Goal: Contribute content: Add original content to the website for others to see

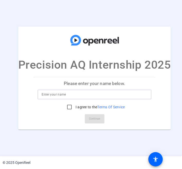
click at [100, 96] on input at bounding box center [94, 95] width 105 height 6
type input "[PERSON_NAME]"
click at [68, 106] on input "I agree to the Terms Of Service" at bounding box center [69, 107] width 10 height 10
checkbox input "true"
click at [89, 119] on span "Continue" at bounding box center [94, 119] width 11 height 8
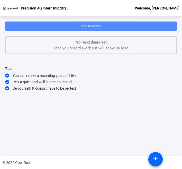
click at [106, 27] on span at bounding box center [90, 26] width 171 height 12
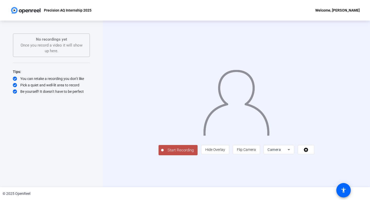
click at [163, 153] on span "Start Recording" at bounding box center [180, 150] width 34 height 6
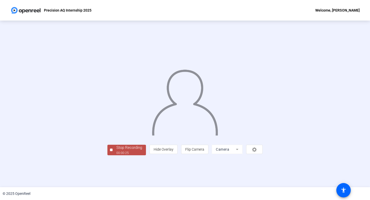
click at [116, 150] on div "Stop Recording" at bounding box center [129, 147] width 26 height 6
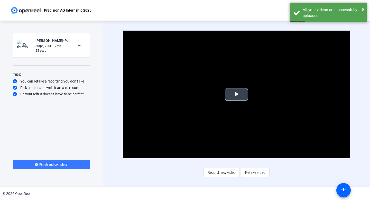
click at [181, 94] on span "Video Player" at bounding box center [236, 94] width 0 height 0
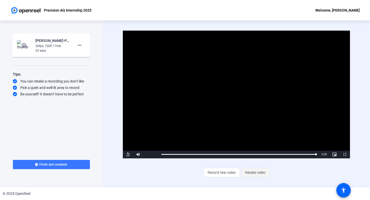
click at [181, 169] on span "Retake video" at bounding box center [255, 172] width 20 height 10
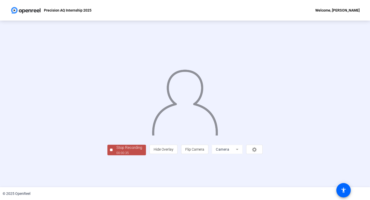
click at [116, 150] on div "Stop Recording" at bounding box center [129, 147] width 26 height 6
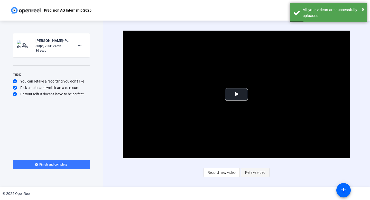
click at [181, 169] on span "Retake video" at bounding box center [255, 172] width 20 height 10
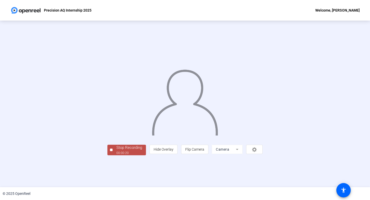
scroll to position [9, 0]
click at [116, 150] on div "Stop Recording" at bounding box center [129, 147] width 26 height 6
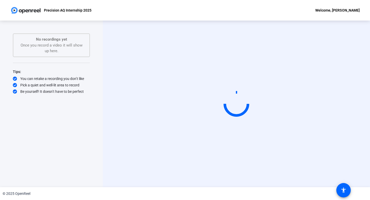
scroll to position [0, 0]
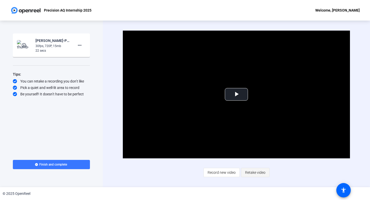
click at [181, 168] on span "Retake video" at bounding box center [255, 172] width 20 height 10
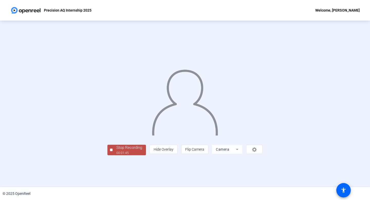
scroll to position [9, 0]
click at [116, 155] on div "00:01:46" at bounding box center [129, 152] width 26 height 5
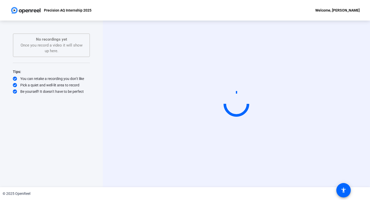
scroll to position [0, 0]
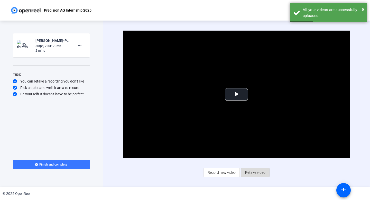
click at [181, 169] on span "Retake video" at bounding box center [255, 172] width 20 height 10
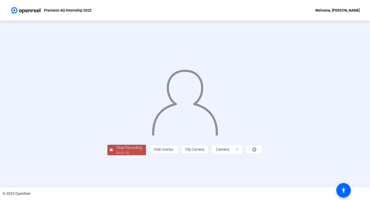
scroll to position [9, 0]
click at [116, 155] on div "00:01:16" at bounding box center [129, 152] width 26 height 5
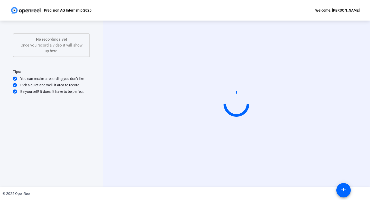
scroll to position [0, 0]
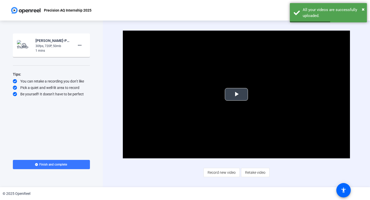
click at [181, 94] on span "Video Player" at bounding box center [236, 94] width 0 height 0
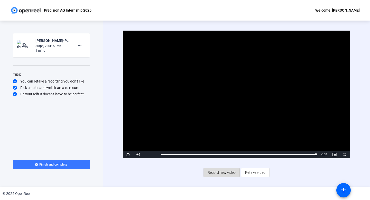
click at [181, 169] on span "Record new video" at bounding box center [221, 172] width 28 height 10
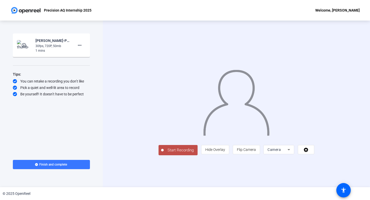
click at [163, 153] on span "Start Recording" at bounding box center [180, 150] width 34 height 6
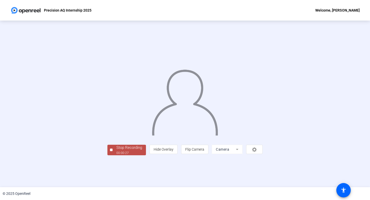
click at [116, 150] on div "Stop Recording" at bounding box center [129, 147] width 26 height 6
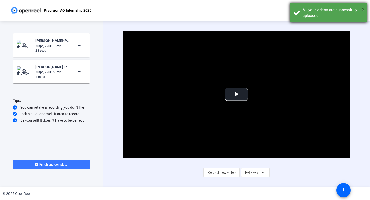
click at [181, 9] on span "×" at bounding box center [362, 9] width 3 height 6
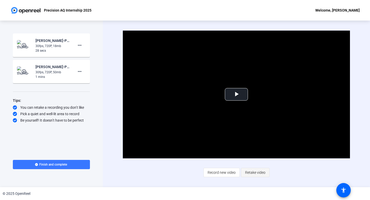
click at [181, 169] on span "Retake video" at bounding box center [255, 172] width 20 height 10
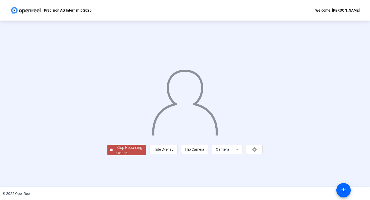
scroll to position [9, 0]
click at [116, 150] on div "Stop Recording" at bounding box center [129, 147] width 26 height 6
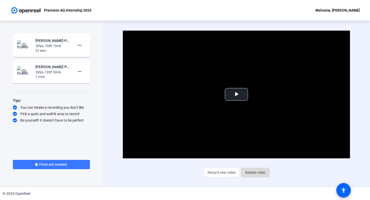
click at [181, 168] on span "Retake video" at bounding box center [255, 172] width 20 height 10
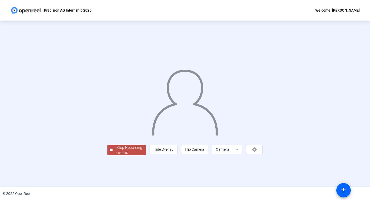
click at [116, 150] on div "Stop Recording" at bounding box center [129, 147] width 26 height 6
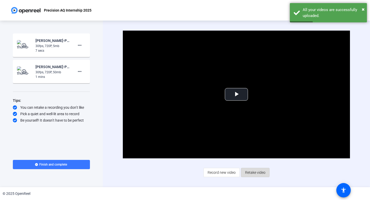
click at [181, 169] on span "Retake video" at bounding box center [255, 172] width 20 height 10
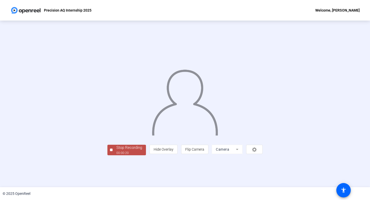
click at [116, 150] on div "Stop Recording" at bounding box center [129, 147] width 26 height 6
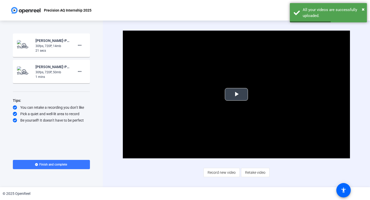
click at [181, 101] on video "Video Player" at bounding box center [236, 95] width 227 height 128
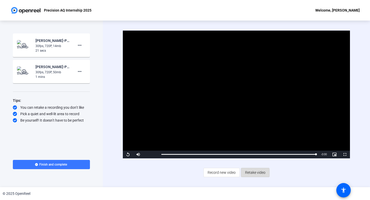
click at [181, 169] on span at bounding box center [255, 172] width 28 height 12
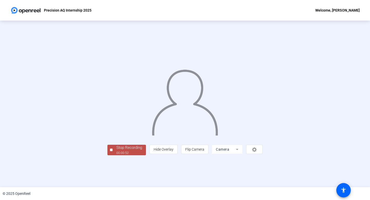
scroll to position [9, 0]
click at [116, 155] on div "00:00:53" at bounding box center [129, 152] width 26 height 5
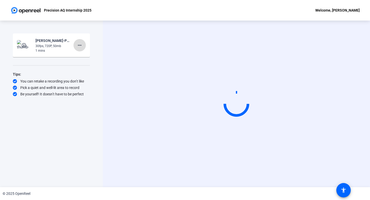
click at [81, 44] on mat-icon "more_horiz" at bounding box center [79, 45] width 6 height 6
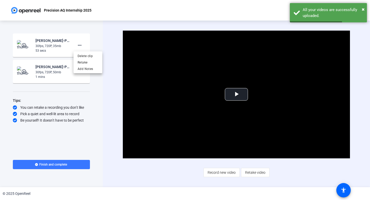
click at [108, 62] on div at bounding box center [185, 100] width 370 height 200
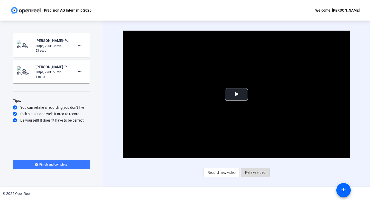
click at [181, 169] on span at bounding box center [255, 172] width 28 height 12
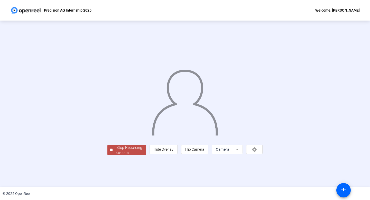
click at [116, 150] on div "Stop Recording" at bounding box center [129, 147] width 26 height 6
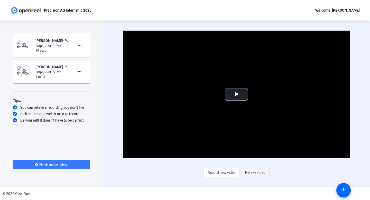
click at [181, 169] on span "Retake video" at bounding box center [255, 172] width 20 height 10
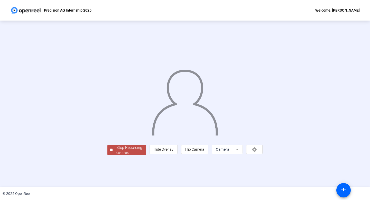
click at [116, 150] on div "Stop Recording" at bounding box center [129, 147] width 26 height 6
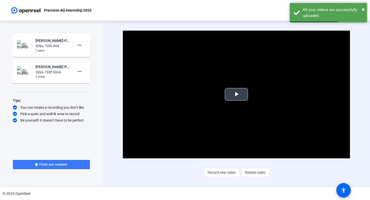
click at [181, 101] on video "Video Player" at bounding box center [236, 95] width 227 height 128
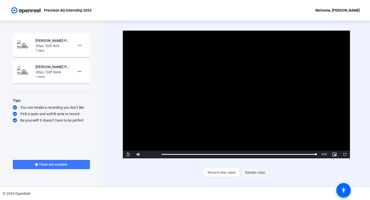
click at [181, 169] on span "Retake video" at bounding box center [255, 172] width 20 height 10
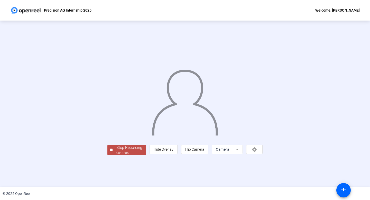
scroll to position [9, 0]
click at [116, 155] on div "00:00:07" at bounding box center [129, 152] width 26 height 5
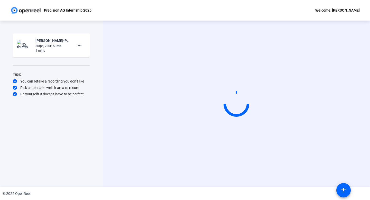
scroll to position [0, 0]
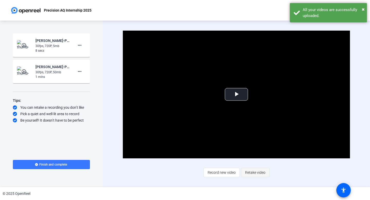
click at [181, 169] on span at bounding box center [255, 172] width 28 height 12
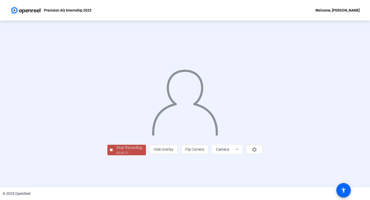
click at [116, 150] on div "Stop Recording" at bounding box center [129, 147] width 26 height 6
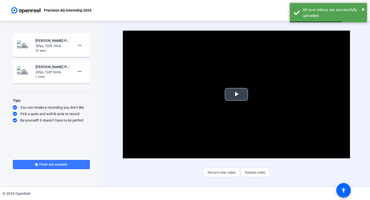
click at [181, 94] on span "Video Player" at bounding box center [236, 94] width 0 height 0
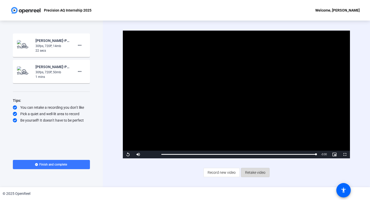
click at [181, 169] on span "Retake video" at bounding box center [255, 172] width 20 height 10
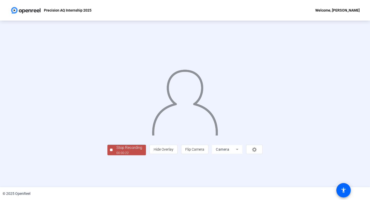
click at [116, 150] on div "Stop Recording" at bounding box center [129, 147] width 26 height 6
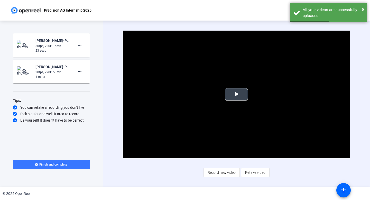
click at [181, 101] on video "Video Player" at bounding box center [236, 95] width 227 height 128
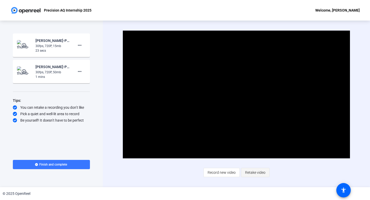
click at [181, 169] on span "Retake video" at bounding box center [255, 172] width 20 height 10
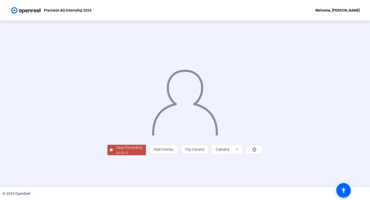
click at [116, 150] on div "Stop Recording" at bounding box center [129, 147] width 26 height 6
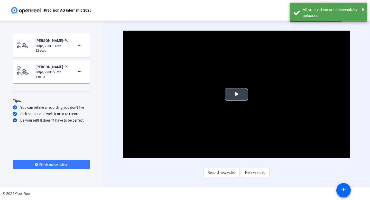
click at [181, 94] on span "Video Player" at bounding box center [236, 94] width 0 height 0
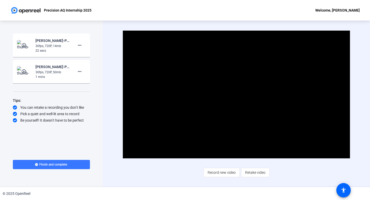
click at [24, 76] on img at bounding box center [24, 71] width 15 height 10
click at [25, 72] on mat-icon "play_circle_outline" at bounding box center [24, 71] width 6 height 5
click at [25, 71] on mat-icon "play_circle_outline" at bounding box center [24, 71] width 6 height 5
click at [181, 94] on span "Video Player" at bounding box center [236, 94] width 0 height 0
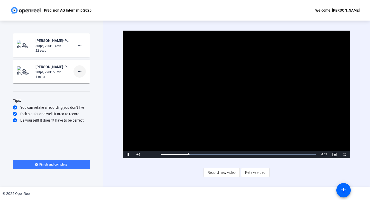
click at [81, 71] on mat-icon "more_horiz" at bounding box center [79, 71] width 6 height 6
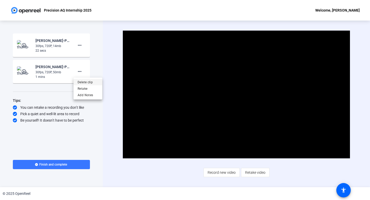
click at [89, 81] on span "Delete clip" at bounding box center [87, 82] width 21 height 6
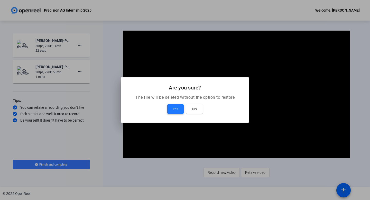
click at [172, 108] on span at bounding box center [175, 109] width 16 height 12
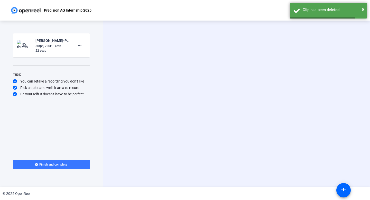
click at [33, 47] on div "play_circle_outline [PERSON_NAME]-Precision AQ Interns 2025-Precision AQ Intern…" at bounding box center [51, 44] width 69 height 15
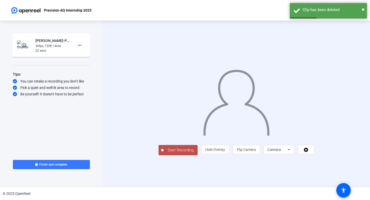
drag, startPoint x: 63, startPoint y: 47, endPoint x: 42, endPoint y: 46, distance: 20.8
click at [63, 47] on div "30fps, 720P, 14mb" at bounding box center [52, 46] width 34 height 5
click at [25, 46] on mat-icon "play_circle_outline" at bounding box center [24, 45] width 6 height 5
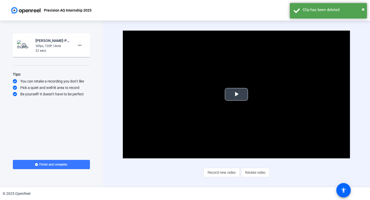
click at [181, 94] on span "Video Player" at bounding box center [236, 94] width 0 height 0
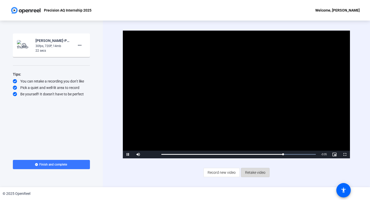
click at [181, 169] on span "Retake video" at bounding box center [255, 172] width 20 height 10
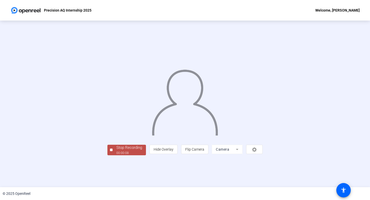
click at [116, 150] on div "Stop Recording" at bounding box center [129, 147] width 26 height 6
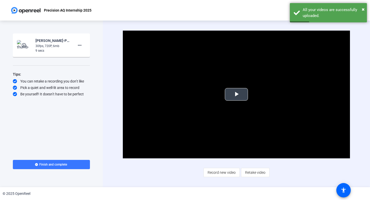
click at [181, 104] on video "Video Player" at bounding box center [236, 95] width 227 height 128
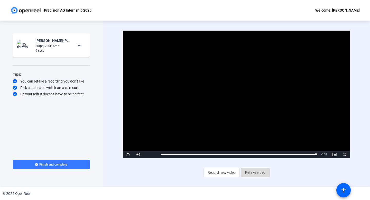
click at [181, 169] on span "Retake video" at bounding box center [255, 172] width 20 height 10
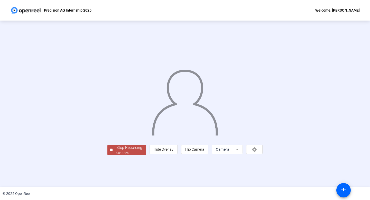
click at [116, 150] on div "Stop Recording" at bounding box center [129, 147] width 26 height 6
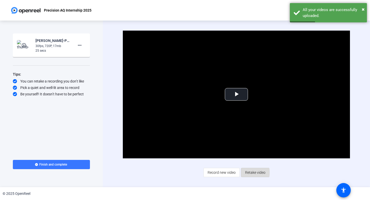
click at [181, 169] on span at bounding box center [255, 172] width 28 height 12
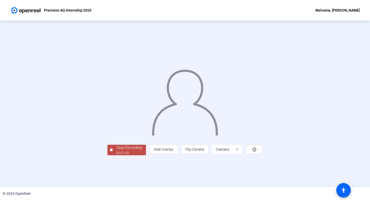
click at [107, 155] on div "Stop Recording 00:01:09 person Hide Overlay flip Flip Camera Camera" at bounding box center [184, 104] width 155 height 102
click at [116, 150] on div "Stop Recording" at bounding box center [129, 147] width 26 height 6
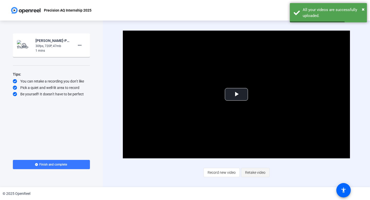
click at [181, 168] on span "Retake video" at bounding box center [255, 172] width 20 height 10
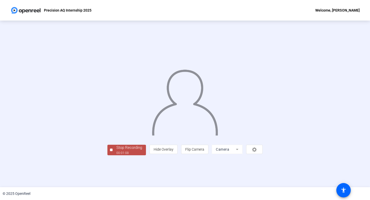
click at [116, 150] on div "Stop Recording" at bounding box center [129, 147] width 26 height 6
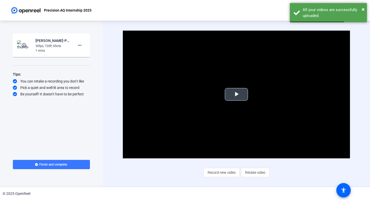
click at [181, 94] on span "Video Player" at bounding box center [236, 94] width 0 height 0
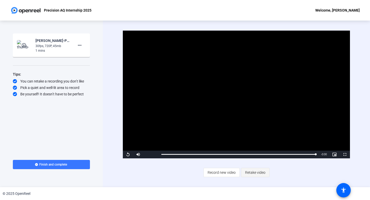
click at [181, 169] on span "Retake video" at bounding box center [255, 172] width 20 height 10
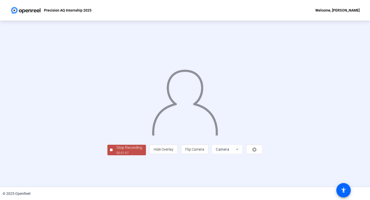
click at [116, 150] on div "Stop Recording" at bounding box center [129, 147] width 26 height 6
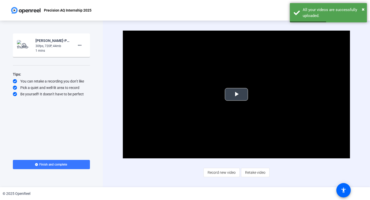
click at [181, 99] on video "Video Player" at bounding box center [236, 95] width 227 height 128
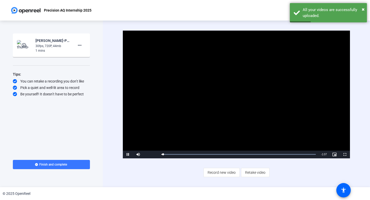
click at [181, 97] on video "Video Player" at bounding box center [236, 95] width 227 height 128
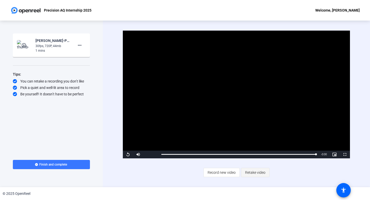
click at [181, 169] on span "Retake video" at bounding box center [255, 172] width 20 height 10
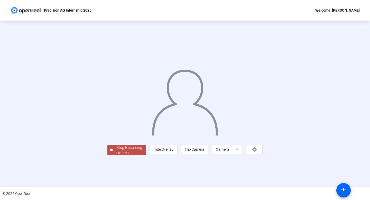
click at [116, 150] on div "Stop Recording" at bounding box center [129, 147] width 26 height 6
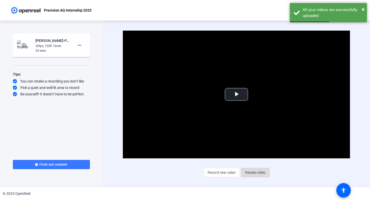
click at [181, 169] on span "Retake video" at bounding box center [255, 172] width 20 height 10
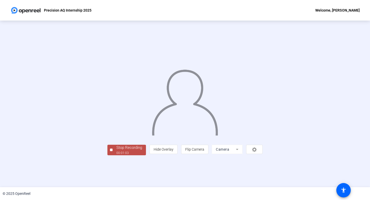
click at [116, 150] on div "Stop Recording" at bounding box center [129, 147] width 26 height 6
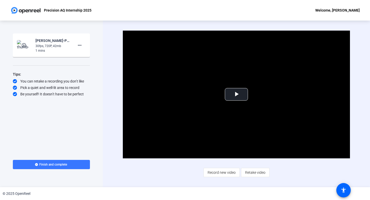
click at [181, 169] on span "Record new video" at bounding box center [221, 172] width 28 height 10
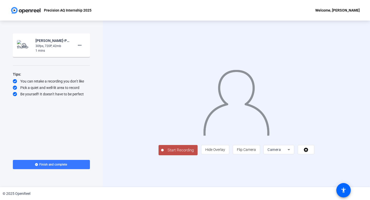
click at [158, 155] on button "Start Recording" at bounding box center [177, 150] width 39 height 10
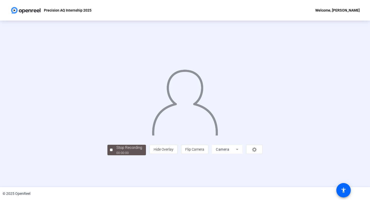
scroll to position [8, 0]
click at [112, 155] on span "Stop Recording 00:00:06" at bounding box center [128, 149] width 33 height 11
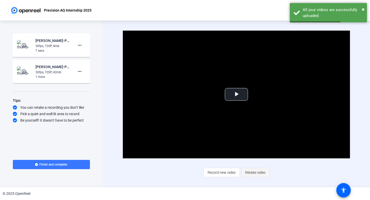
click at [181, 169] on span "Retake video" at bounding box center [255, 172] width 20 height 10
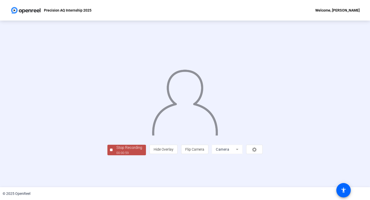
click at [116, 150] on div "Stop Recording" at bounding box center [129, 147] width 26 height 6
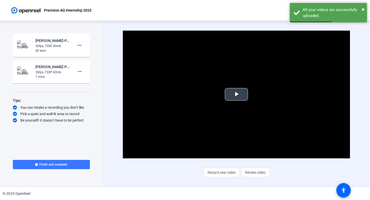
click at [181, 94] on span "Video Player" at bounding box center [236, 94] width 0 height 0
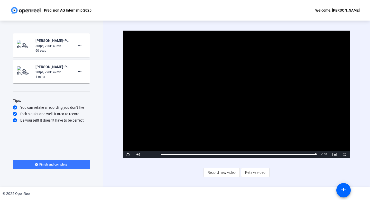
click at [31, 47] on img at bounding box center [24, 45] width 15 height 10
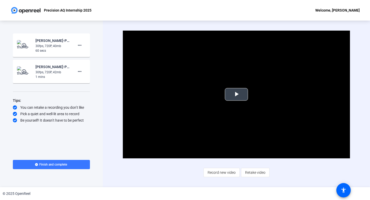
click at [181, 94] on span "Video Player" at bounding box center [236, 94] width 0 height 0
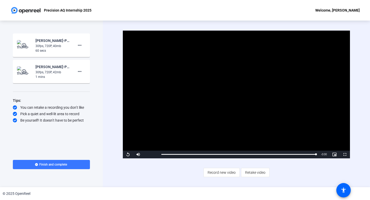
click at [27, 45] on mat-icon "play_circle_outline" at bounding box center [24, 45] width 6 height 5
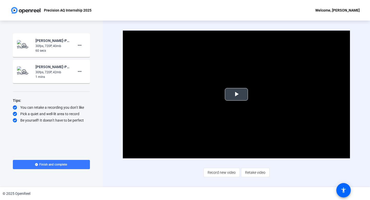
click at [181, 94] on span "Video Player" at bounding box center [236, 94] width 0 height 0
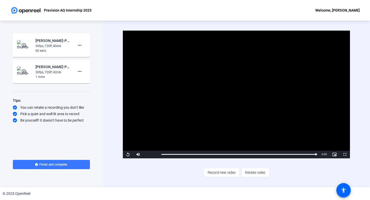
click at [25, 70] on mat-icon "play_circle_outline" at bounding box center [24, 71] width 6 height 5
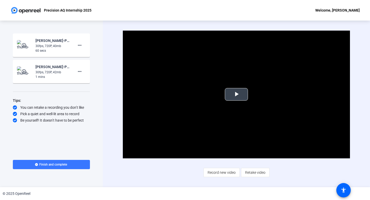
click at [181, 94] on span "Video Player" at bounding box center [236, 94] width 0 height 0
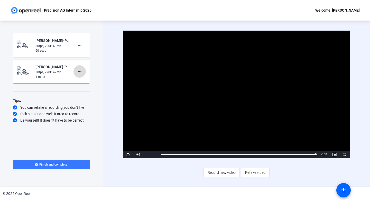
click at [76, 71] on mat-icon "more_horiz" at bounding box center [79, 71] width 6 height 6
click at [80, 82] on span "Delete clip" at bounding box center [87, 82] width 21 height 6
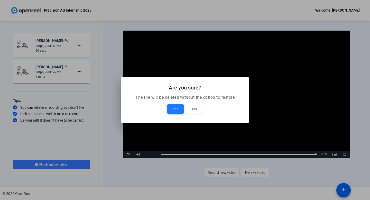
click at [178, 109] on span at bounding box center [175, 109] width 16 height 12
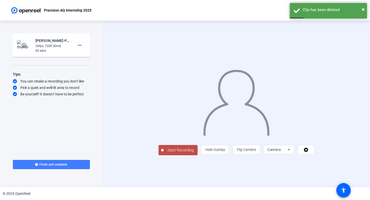
click at [75, 162] on span at bounding box center [51, 164] width 77 height 12
